Goal: Check status: Check status

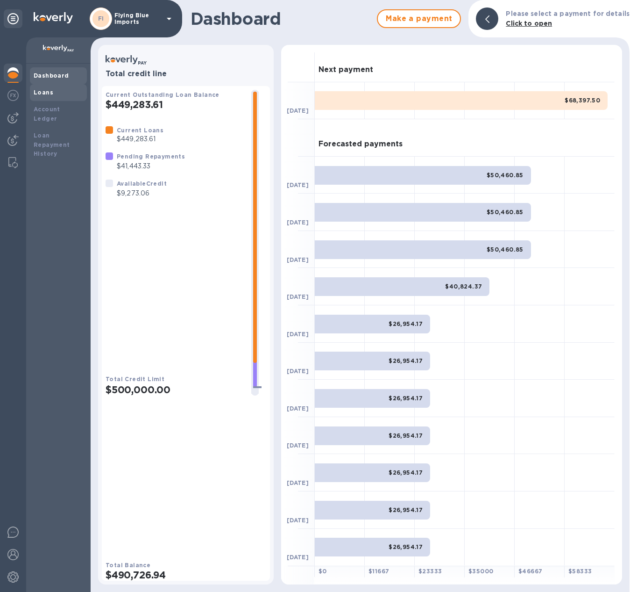
click at [43, 94] on b "Loans" at bounding box center [44, 92] width 20 height 7
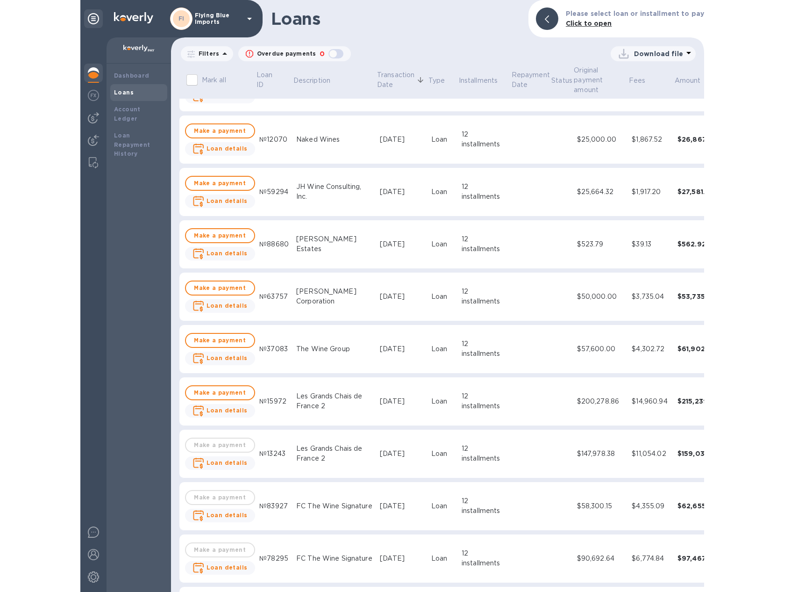
scroll to position [289, 0]
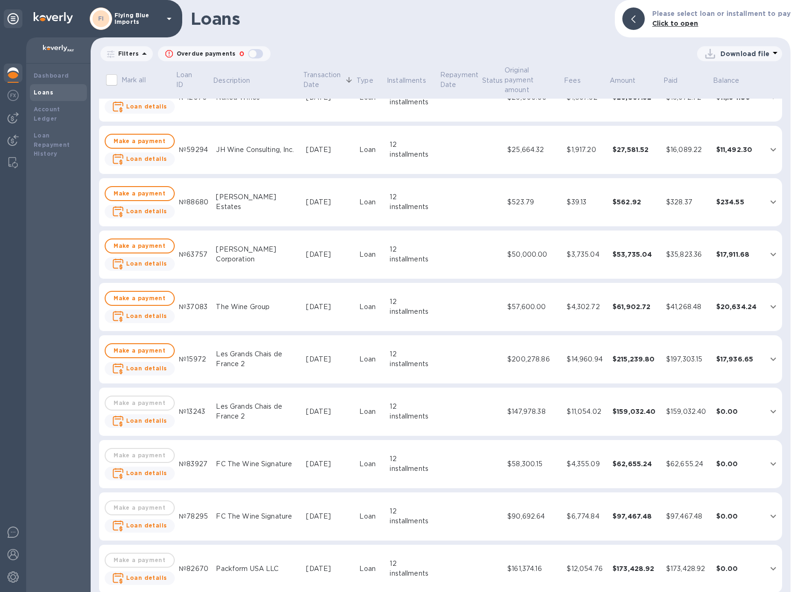
click at [481, 307] on td at bounding box center [492, 307] width 22 height 49
